Goal: Task Accomplishment & Management: Manage account settings

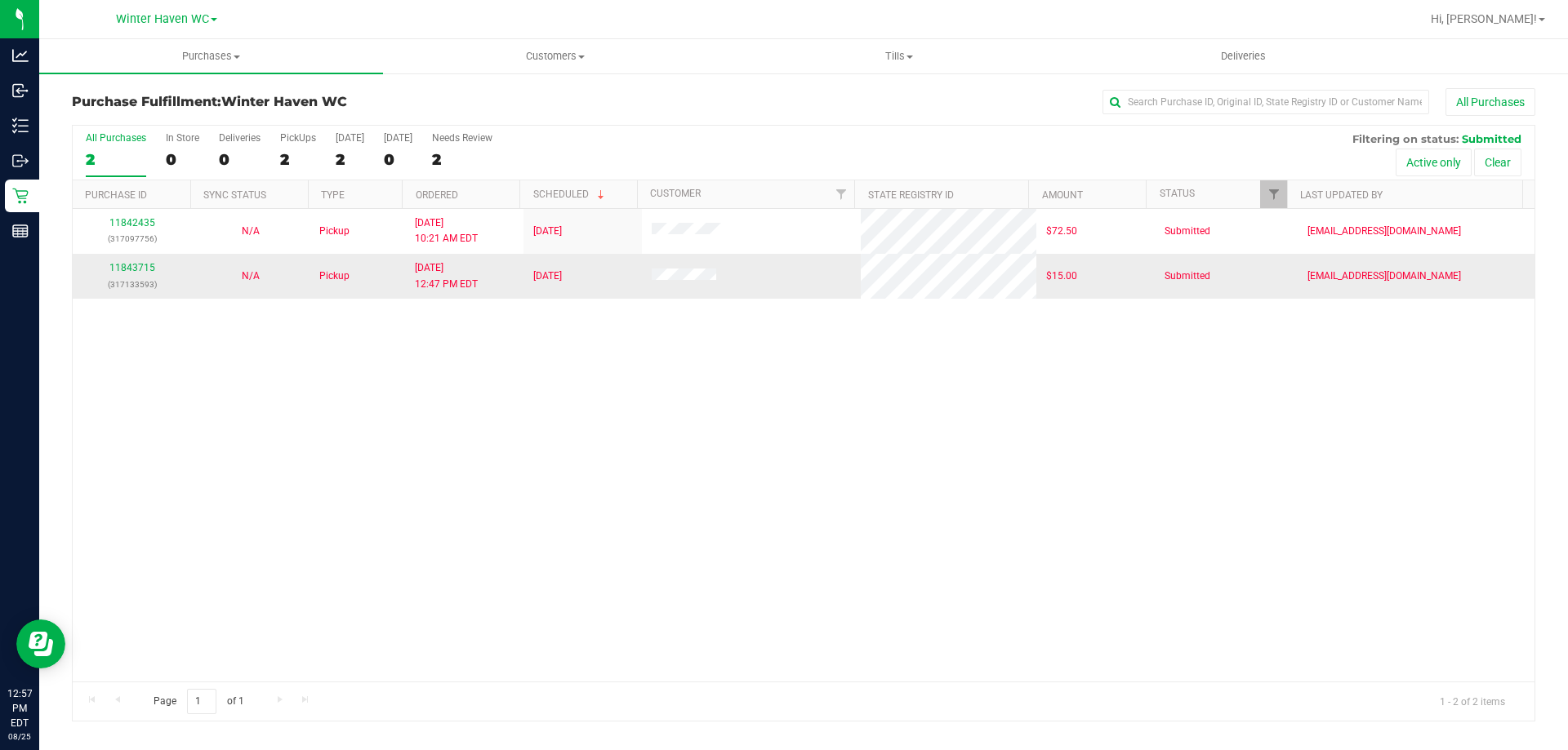
click at [137, 274] on div "11843715 (317133593)" at bounding box center [132, 276] width 99 height 31
click at [137, 269] on link "11843715" at bounding box center [132, 267] width 46 height 11
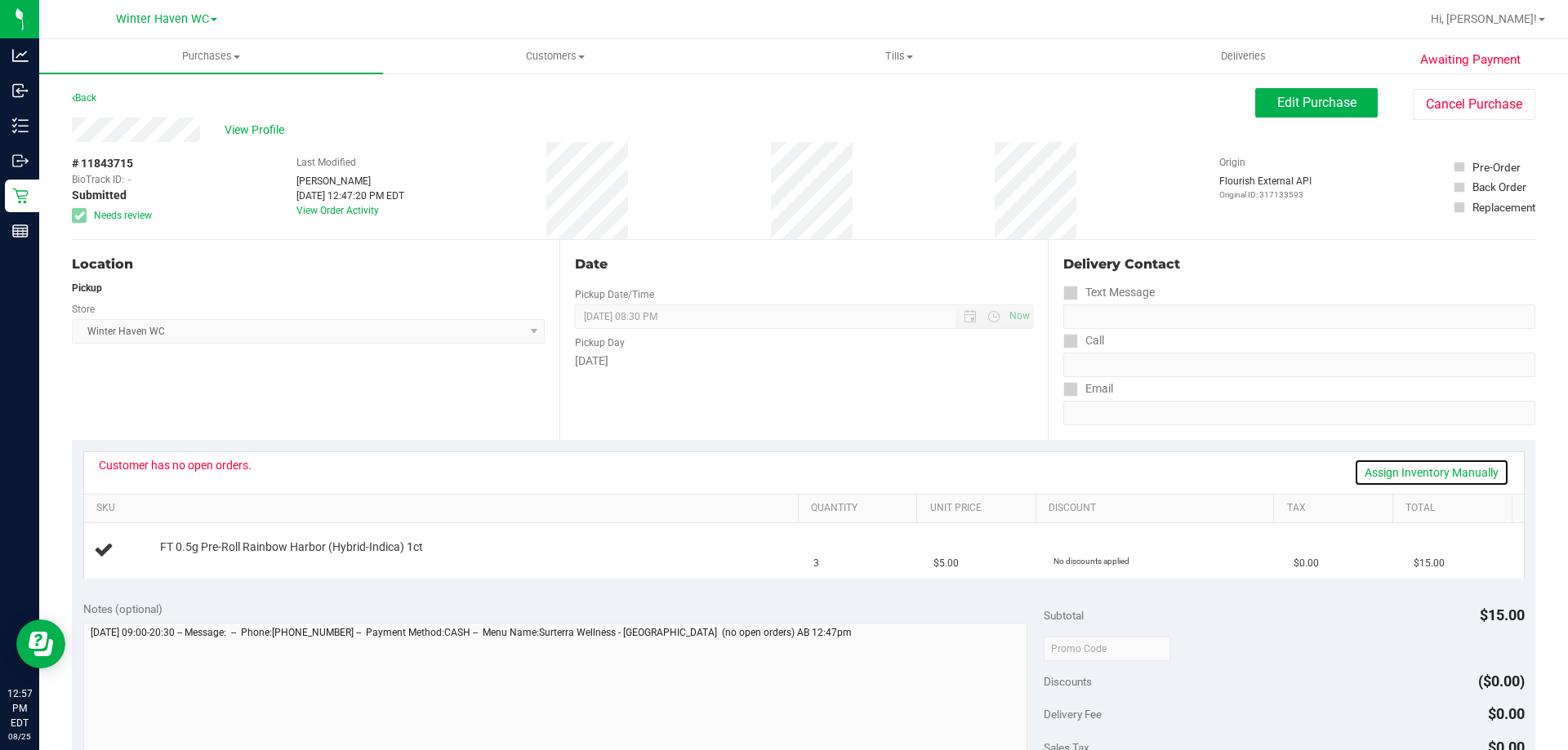
click at [1454, 468] on link "Assign Inventory Manually" at bounding box center [1431, 473] width 155 height 28
click at [1449, 468] on link "Save & Exit" at bounding box center [1470, 473] width 77 height 28
click at [1396, 475] on link "Assign Inventory Manually" at bounding box center [1431, 473] width 155 height 28
click at [1455, 476] on link "Save & Exit" at bounding box center [1470, 473] width 77 height 28
click at [209, 57] on span "Purchases" at bounding box center [212, 56] width 344 height 15
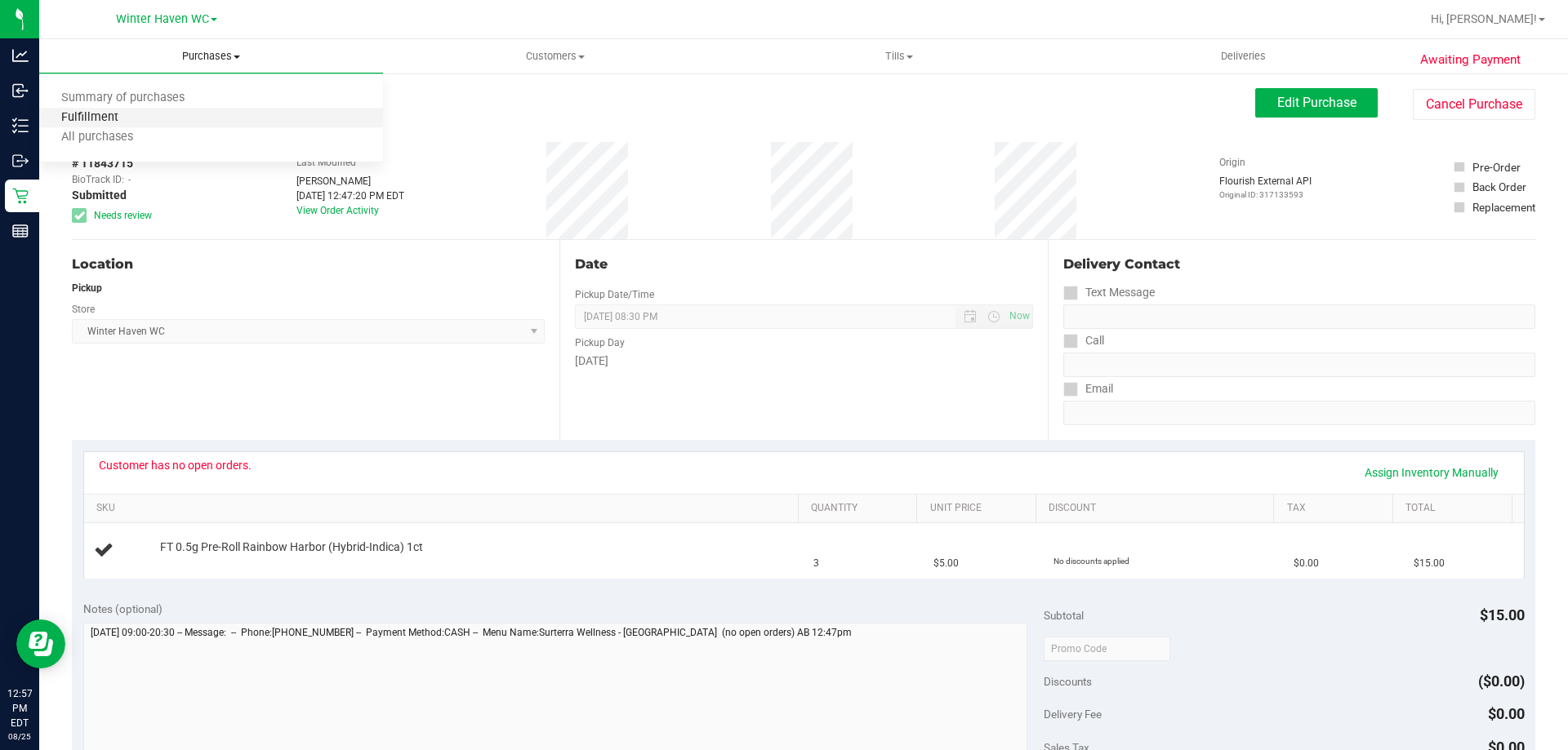
click at [108, 116] on span "Fulfillment" at bounding box center [90, 118] width 101 height 14
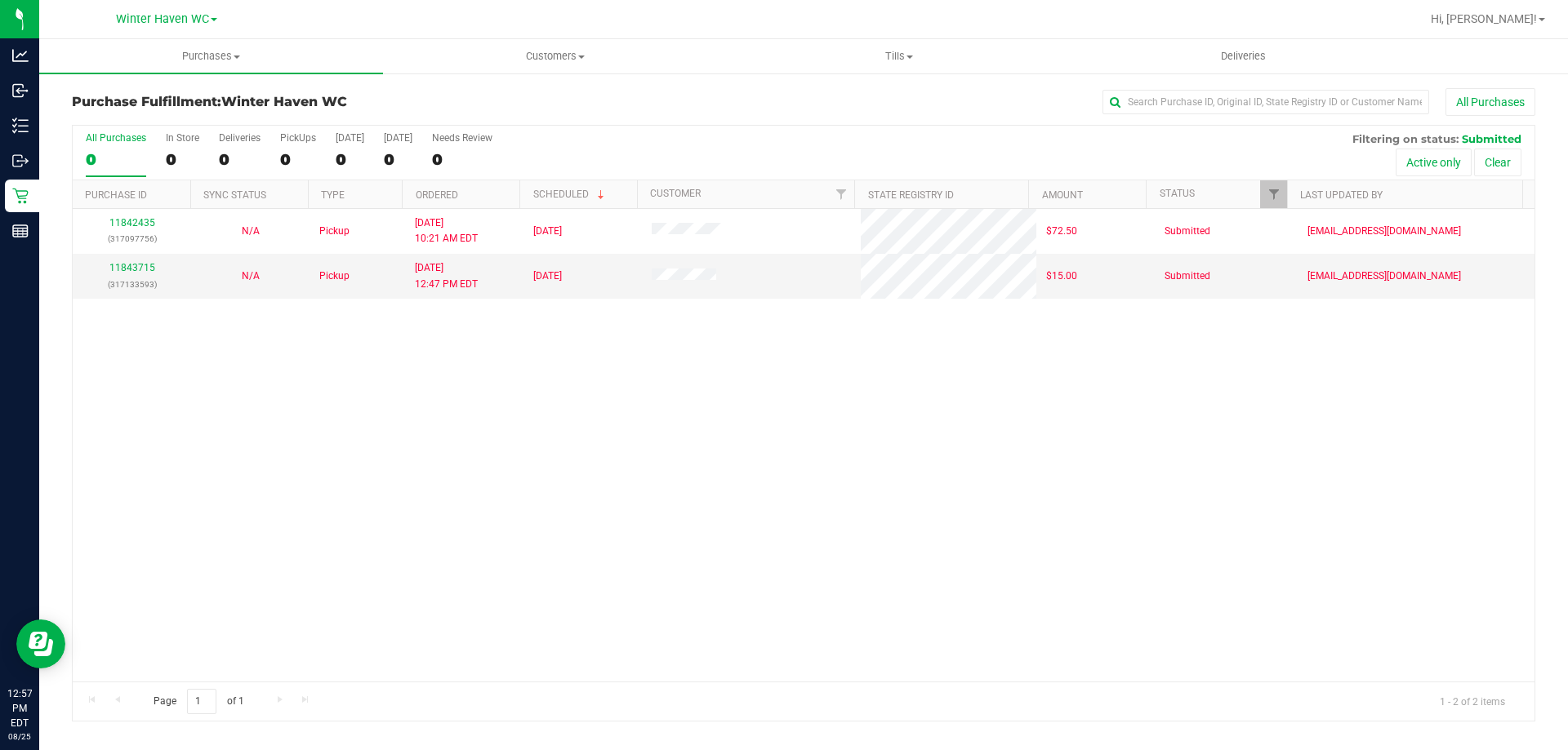
click at [312, 410] on div "11842435 (317097756) N/A Pickup [DATE] 10:21 AM EDT 8/25/2025 $72.50 Submitted …" at bounding box center [802, 446] width 1461 height 473
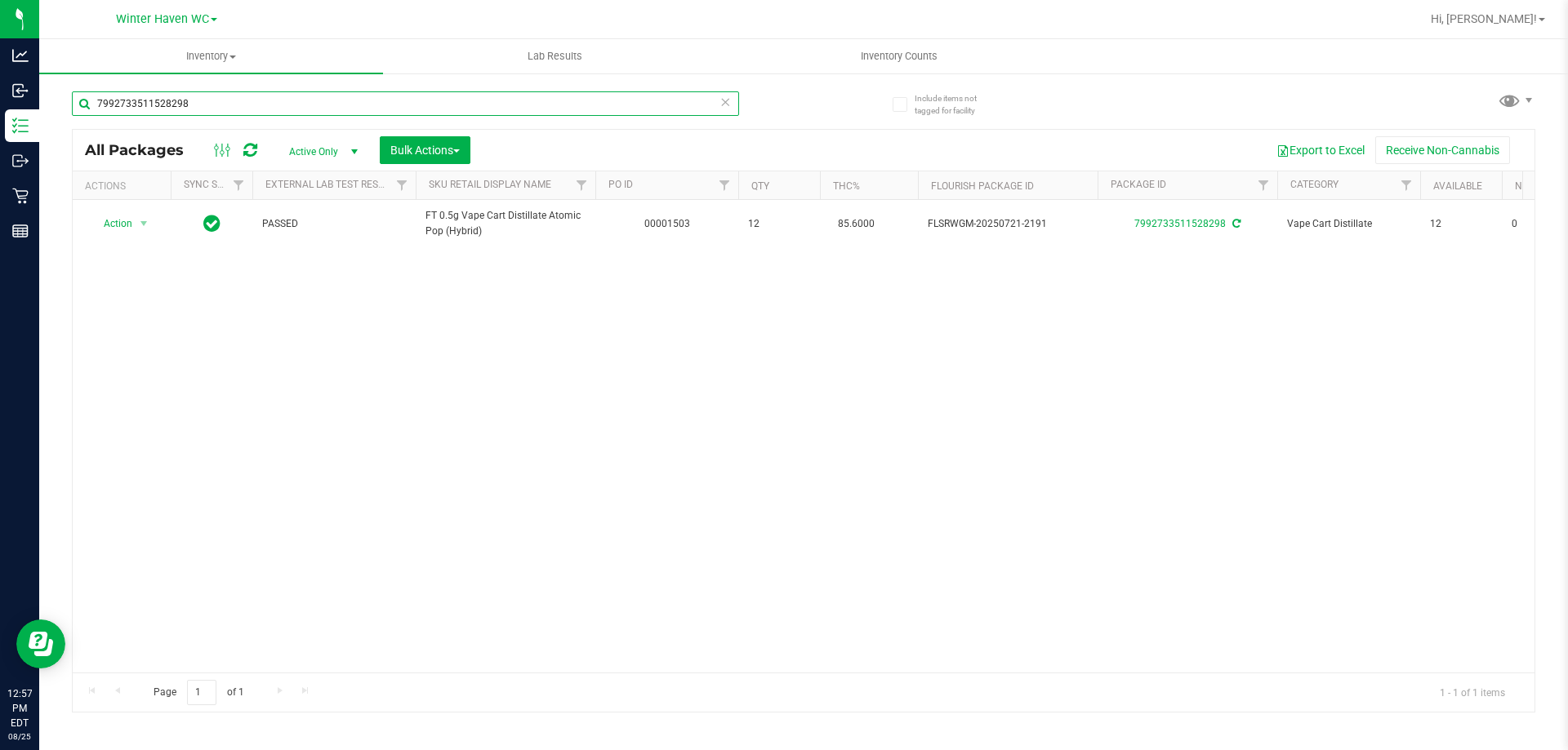
click at [206, 109] on input "7992733511528298" at bounding box center [406, 103] width 667 height 24
